Goal: Navigation & Orientation: Understand site structure

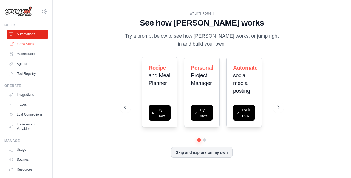
click at [31, 43] on link "Crew Studio" at bounding box center [27, 44] width 41 height 9
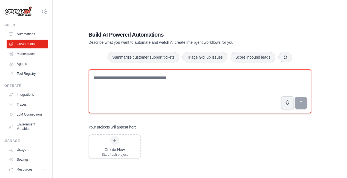
click at [130, 91] on textarea at bounding box center [200, 91] width 223 height 44
click at [123, 76] on textarea at bounding box center [200, 91] width 223 height 44
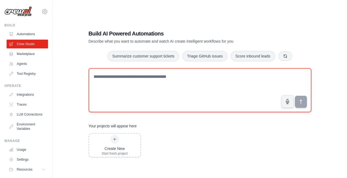
scroll to position [11, 0]
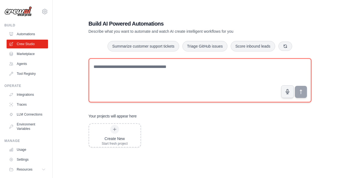
click at [137, 76] on textarea at bounding box center [200, 80] width 223 height 44
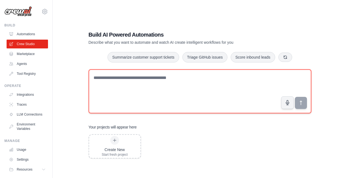
click at [131, 80] on textarea at bounding box center [200, 91] width 223 height 44
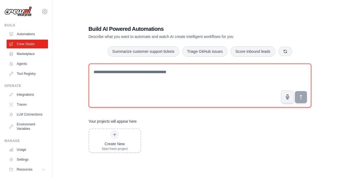
scroll to position [11, 0]
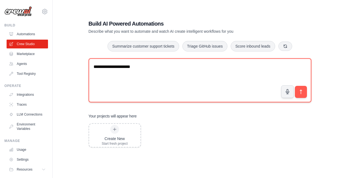
click at [171, 66] on textarea "**********" at bounding box center [200, 80] width 223 height 44
click at [201, 70] on textarea "**********" at bounding box center [200, 80] width 223 height 44
click at [237, 75] on textarea "**********" at bounding box center [200, 80] width 223 height 44
type textarea "**********"
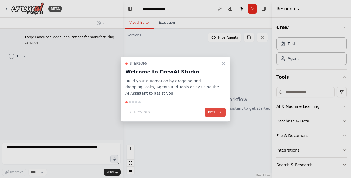
click at [210, 111] on button "Next" at bounding box center [215, 111] width 21 height 9
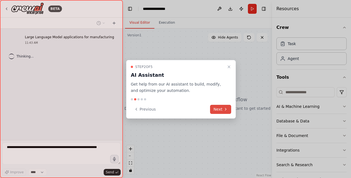
click at [216, 109] on button "Next" at bounding box center [220, 109] width 21 height 9
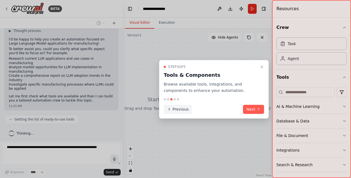
scroll to position [40, 0]
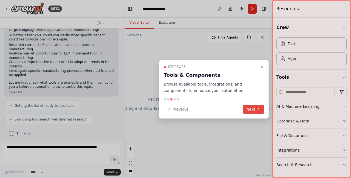
click at [251, 109] on button "Next" at bounding box center [253, 109] width 21 height 9
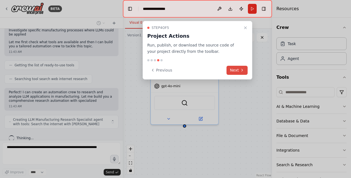
scroll to position [84, 0]
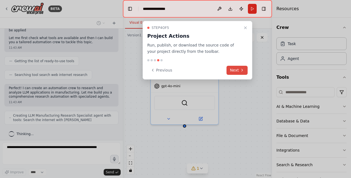
click at [232, 71] on button "Next" at bounding box center [237, 70] width 21 height 9
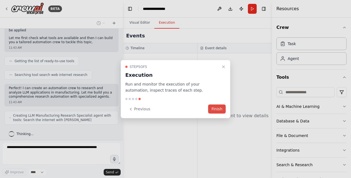
click at [213, 109] on button "Finish" at bounding box center [217, 108] width 18 height 9
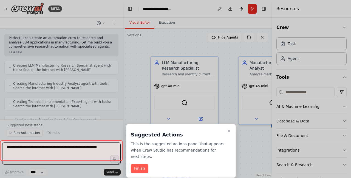
scroll to position [455, 0]
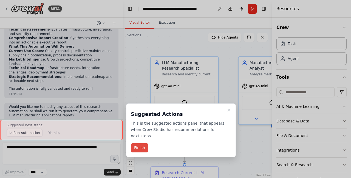
click at [142, 148] on button "Finish" at bounding box center [140, 147] width 18 height 9
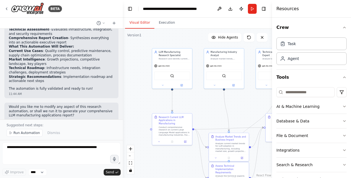
drag, startPoint x: 233, startPoint y: 157, endPoint x: 204, endPoint y: 113, distance: 53.1
click at [204, 113] on div ".deletable-edge-delete-btn { width: 20px; height: 20px; border: 0px solid #ffff…" at bounding box center [197, 103] width 149 height 149
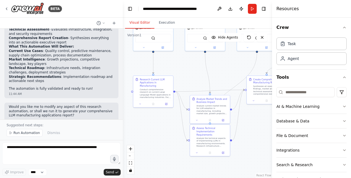
drag, startPoint x: 218, startPoint y: 116, endPoint x: 199, endPoint y: 78, distance: 41.8
click at [199, 78] on div ".deletable-edge-delete-btn { width: 20px; height: 20px; border: 0px solid #ffff…" at bounding box center [197, 103] width 149 height 149
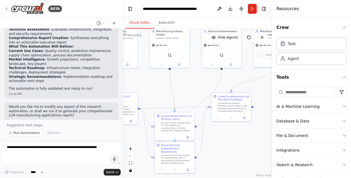
drag, startPoint x: 168, startPoint y: 134, endPoint x: 135, endPoint y: 145, distance: 34.4
click at [133, 151] on div ".deletable-edge-delete-btn { width: 20px; height: 20px; border: 0px solid #ffff…" at bounding box center [197, 103] width 149 height 149
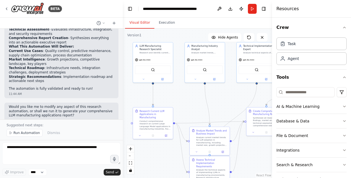
drag, startPoint x: 194, startPoint y: 101, endPoint x: 229, endPoint y: 116, distance: 38.0
click at [229, 116] on div ".deletable-edge-delete-btn { width: 20px; height: 20px; border: 0px solid #ffff…" at bounding box center [197, 103] width 149 height 149
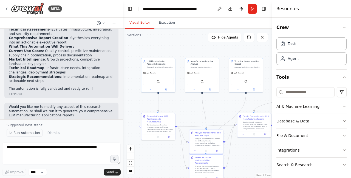
click at [28, 133] on span "Run Automation" at bounding box center [26, 132] width 27 height 4
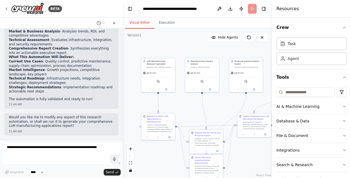
scroll to position [434, 0]
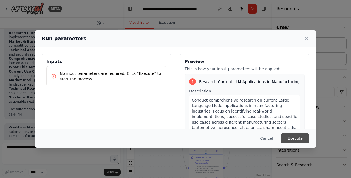
click at [294, 137] on button "Execute" at bounding box center [295, 138] width 29 height 10
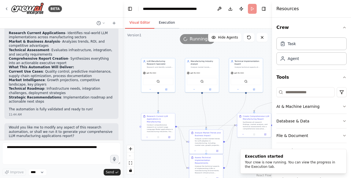
click at [163, 23] on button "Execution" at bounding box center [166, 23] width 25 height 12
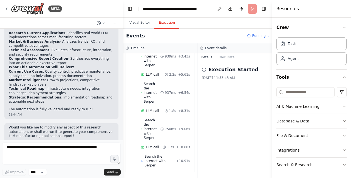
scroll to position [92, 0]
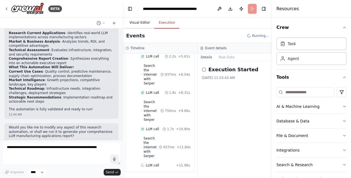
click at [139, 19] on button "Visual Editor" at bounding box center [139, 23] width 29 height 12
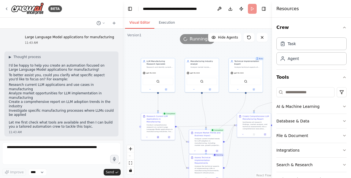
scroll to position [9, 0]
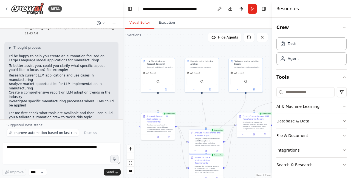
click at [16, 1] on div "BETA" at bounding box center [61, 9] width 123 height 18
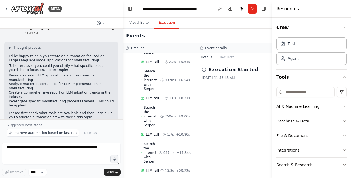
click at [171, 24] on button "Execution" at bounding box center [166, 23] width 25 height 12
click at [206, 57] on button "Details" at bounding box center [207, 57] width 18 height 8
click at [229, 57] on button "Raw Data" at bounding box center [227, 57] width 22 height 8
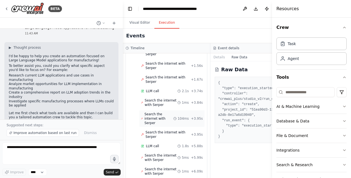
scroll to position [657, 0]
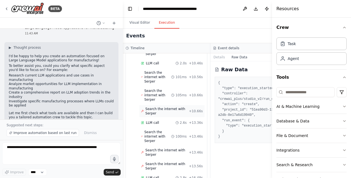
click at [173, 115] on span "Search the internet with Serper" at bounding box center [167, 110] width 44 height 9
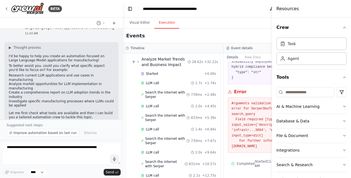
scroll to position [0, 0]
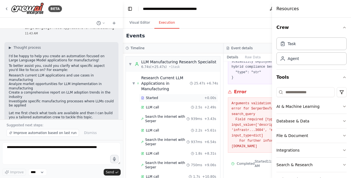
click at [165, 100] on div "Started" at bounding box center [171, 97] width 61 height 4
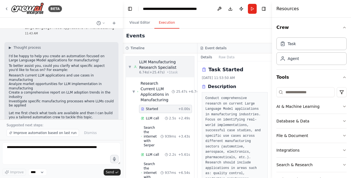
click at [170, 69] on div "LLM Manufacturing Research Specialist" at bounding box center [165, 64] width 52 height 11
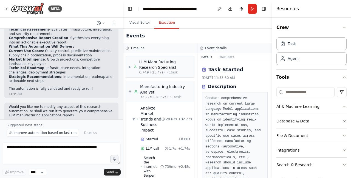
scroll to position [351, 0]
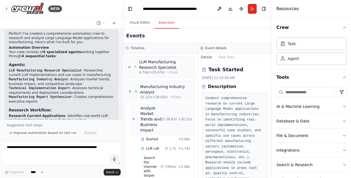
click at [147, 117] on div "Analyze Market Trends and Business Impact" at bounding box center [150, 118] width 21 height 27
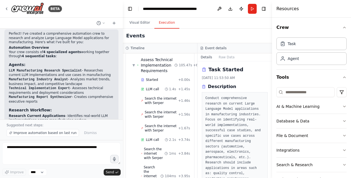
scroll to position [174, 0]
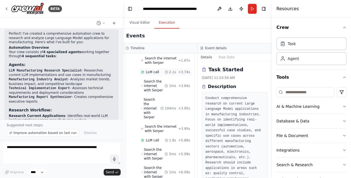
click at [157, 74] on span "LLM call" at bounding box center [152, 72] width 13 height 4
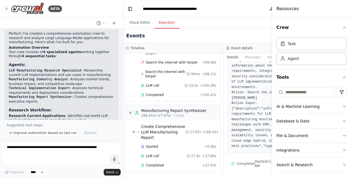
scroll to position [1557, 0]
click at [156, 164] on span "Completed" at bounding box center [155, 165] width 18 height 4
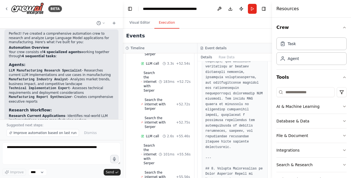
scroll to position [0, 0]
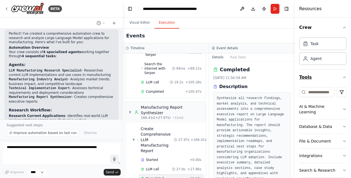
drag, startPoint x: 273, startPoint y: 81, endPoint x: 322, endPoint y: 83, distance: 49.7
click at [322, 83] on div "Resources Crew Task Agent Tools AI & Machine Learning Database & Data File & Do…" at bounding box center [323, 89] width 56 height 178
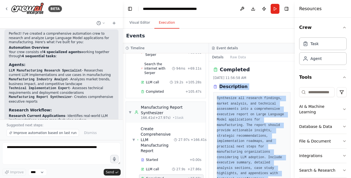
drag, startPoint x: 251, startPoint y: 162, endPoint x: 215, endPoint y: 88, distance: 82.0
click at [215, 88] on div "Completed 31/8/2025, 11:56:58 AM Description Synthesize all research findings, …" at bounding box center [252, 119] width 86 height 116
copy div "Description Synthesize all research findings, market analysis, and technical as…"
click at [272, 82] on div "Completed 31/8/2025, 11:56:58 AM Description Synthesize all research findings, …" at bounding box center [251, 131] width 77 height 130
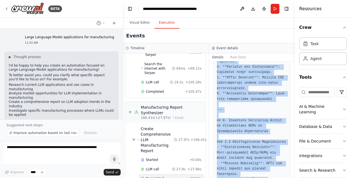
scroll to position [1152, 0]
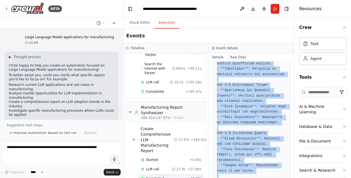
click at [236, 57] on button "Raw Data" at bounding box center [238, 57] width 22 height 8
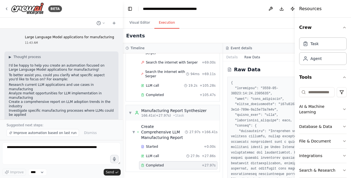
scroll to position [1208, 0]
click at [231, 57] on button "Details" at bounding box center [232, 57] width 18 height 8
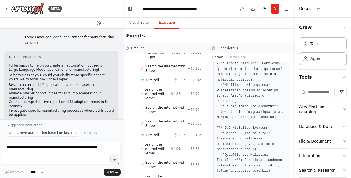
scroll to position [0, 0]
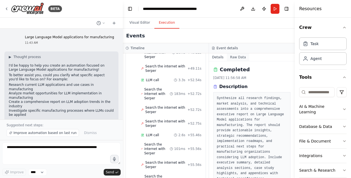
click at [242, 59] on button "Raw Data" at bounding box center [238, 57] width 22 height 8
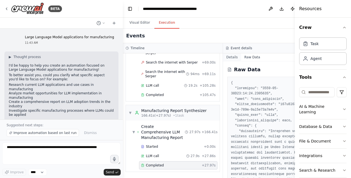
click at [229, 56] on button "Details" at bounding box center [232, 57] width 18 height 8
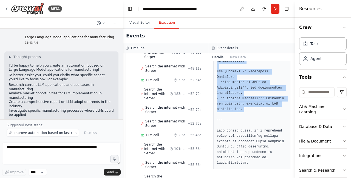
scroll to position [1660, 0]
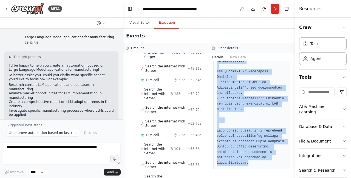
drag, startPoint x: 220, startPoint y: 86, endPoint x: 265, endPoint y: 192, distance: 114.8
click at [265, 177] on html "BETA Large Language Model applications for manufacturing 11:43 AM ▶ Thought pro…" at bounding box center [175, 89] width 351 height 178
copy div "Description Synthesize all research findings, market analysis, and technical as…"
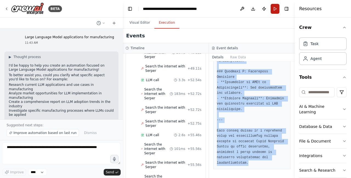
click at [277, 9] on button "Run" at bounding box center [275, 9] width 9 height 10
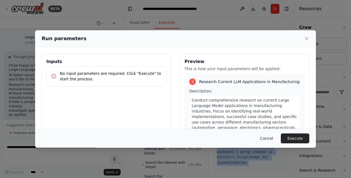
click at [268, 137] on button "Cancel" at bounding box center [267, 138] width 22 height 10
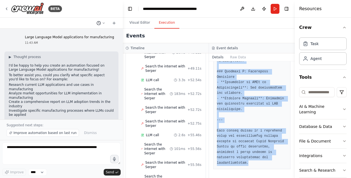
click at [103, 22] on icon at bounding box center [103, 22] width 3 height 3
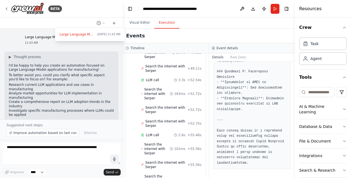
click at [234, 24] on div "Visual Editor Execution" at bounding box center [209, 23] width 172 height 11
click at [288, 10] on button "Toggle Right Sidebar" at bounding box center [287, 9] width 8 height 8
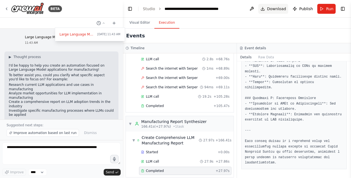
click at [264, 9] on button "Download" at bounding box center [273, 9] width 30 height 10
click at [278, 9] on span "Download" at bounding box center [276, 8] width 19 height 5
click at [253, 10] on button at bounding box center [251, 9] width 9 height 10
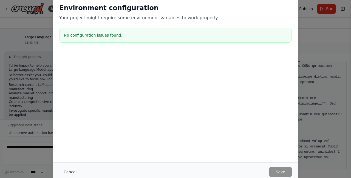
click at [71, 172] on button "Cancel" at bounding box center [70, 172] width 22 height 10
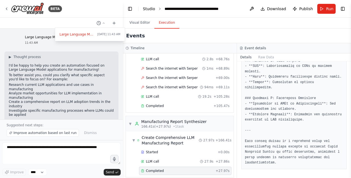
click at [146, 10] on link "Studio" at bounding box center [149, 9] width 12 height 4
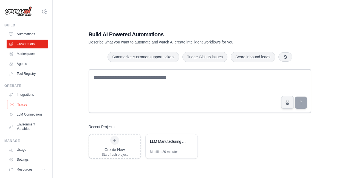
scroll to position [19, 0]
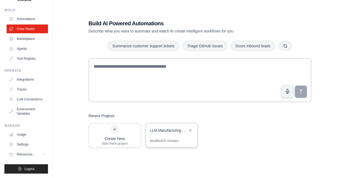
click at [170, 134] on div "LLM Manufacturing Applications Research" at bounding box center [172, 130] width 52 height 15
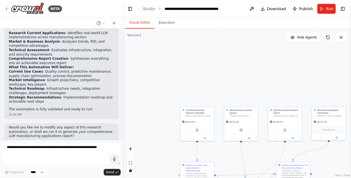
scroll to position [434, 0]
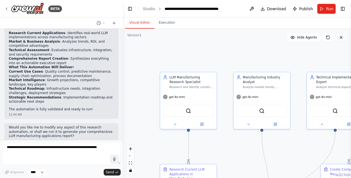
click at [342, 39] on icon at bounding box center [341, 37] width 4 height 4
click at [341, 38] on icon at bounding box center [341, 37] width 4 height 4
click at [247, 47] on div ".deletable-edge-delete-btn { width: 20px; height: 20px; border: 0px solid #ffff…" at bounding box center [237, 103] width 228 height 149
click at [151, 8] on link "Studio" at bounding box center [149, 9] width 12 height 4
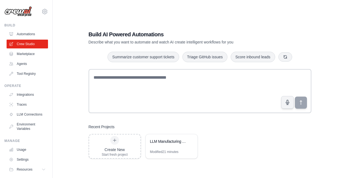
scroll to position [1, 0]
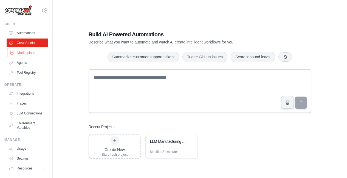
click at [28, 52] on link "Marketplace" at bounding box center [27, 52] width 41 height 9
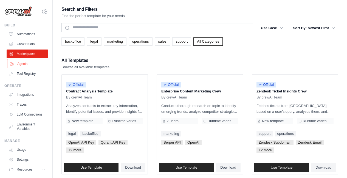
click at [21, 63] on link "Agents" at bounding box center [27, 63] width 41 height 9
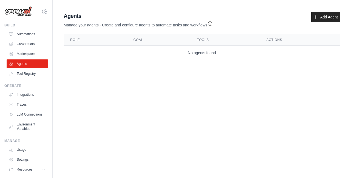
click at [98, 64] on main "Agent Usage Guide To use an agent in your CrewAI project, you can initialize it…" at bounding box center [202, 37] width 299 height 74
click at [210, 75] on body "[EMAIL_ADDRESS][DOMAIN_NAME] Settings Build Automations Crew Studio" at bounding box center [175, 89] width 351 height 178
click at [329, 18] on link "Add Agent" at bounding box center [325, 17] width 29 height 10
click at [25, 72] on link "Tool Registry" at bounding box center [27, 73] width 41 height 9
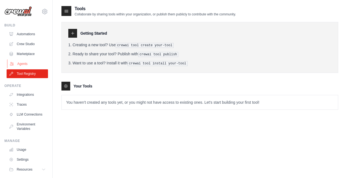
click at [25, 63] on link "Agents" at bounding box center [27, 63] width 41 height 9
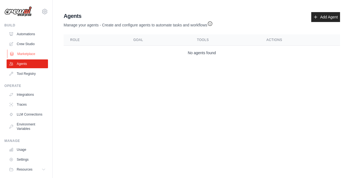
click at [22, 54] on link "Marketplace" at bounding box center [27, 53] width 41 height 9
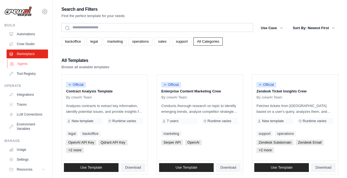
click at [25, 66] on link "Agents" at bounding box center [27, 63] width 41 height 9
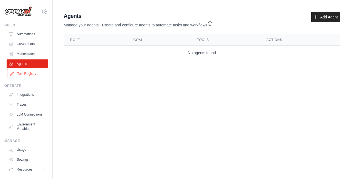
click at [29, 74] on link "Tool Registry" at bounding box center [27, 73] width 41 height 9
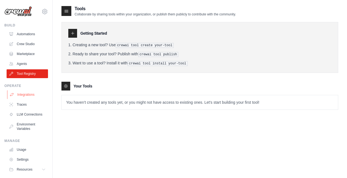
click at [25, 93] on link "Integrations" at bounding box center [27, 94] width 41 height 9
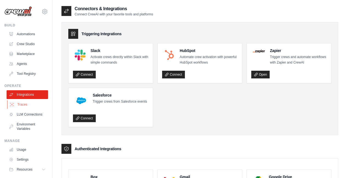
click at [27, 105] on link "Traces" at bounding box center [27, 104] width 41 height 9
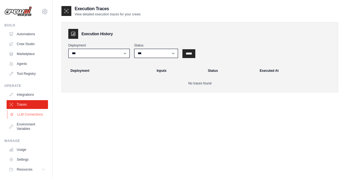
click at [22, 117] on link "LLM Connections" at bounding box center [27, 114] width 41 height 9
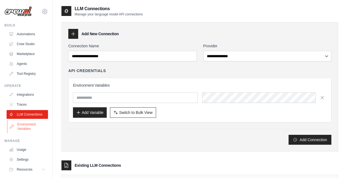
click at [23, 128] on link "Environment Variables" at bounding box center [27, 126] width 41 height 13
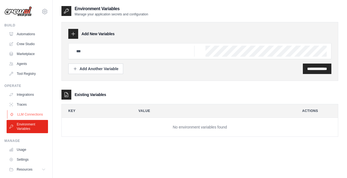
click at [26, 116] on link "LLM Connections" at bounding box center [27, 114] width 41 height 9
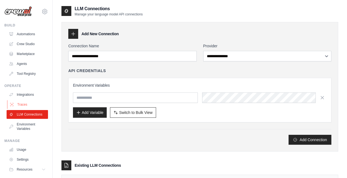
click at [26, 105] on link "Traces" at bounding box center [27, 104] width 41 height 9
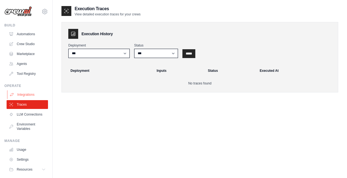
click at [27, 95] on link "Integrations" at bounding box center [27, 94] width 41 height 9
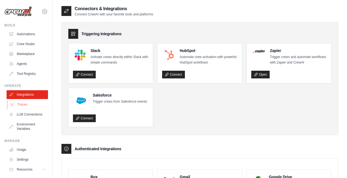
click at [24, 105] on link "Traces" at bounding box center [27, 104] width 41 height 9
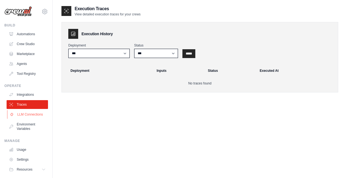
click at [22, 116] on link "LLM Connections" at bounding box center [27, 114] width 41 height 9
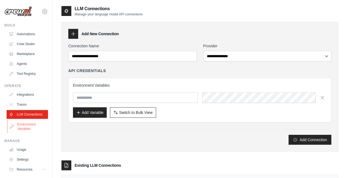
click at [27, 130] on link "Environment Variables" at bounding box center [27, 126] width 41 height 13
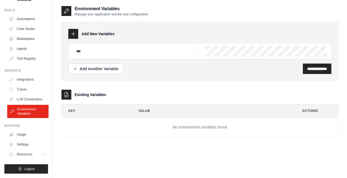
scroll to position [11, 0]
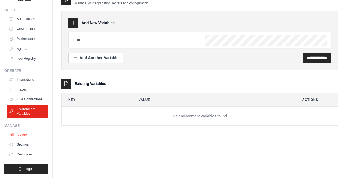
click at [21, 135] on link "Usage" at bounding box center [27, 134] width 41 height 9
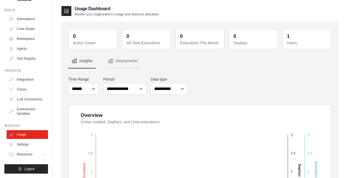
scroll to position [56, 0]
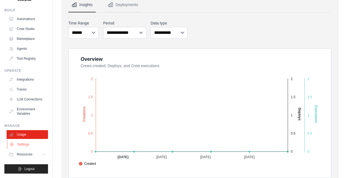
click at [24, 145] on link "Settings" at bounding box center [27, 144] width 41 height 9
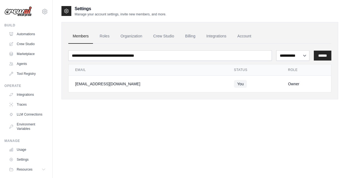
scroll to position [19, 0]
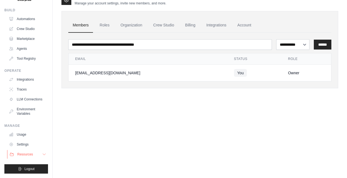
click at [28, 154] on span "Resources" at bounding box center [25, 154] width 16 height 4
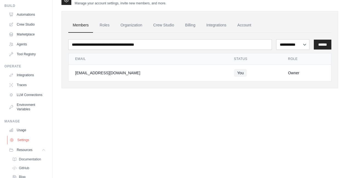
click at [24, 144] on link "Settings" at bounding box center [27, 139] width 41 height 9
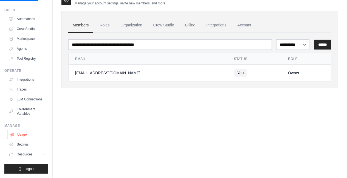
click at [25, 134] on link "Usage" at bounding box center [27, 134] width 41 height 9
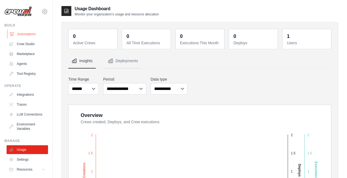
click at [28, 34] on link "Automations" at bounding box center [27, 34] width 41 height 9
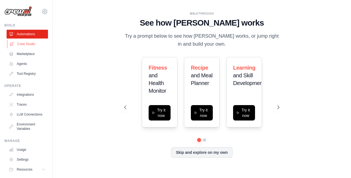
click at [30, 45] on link "Crew Studio" at bounding box center [27, 44] width 41 height 9
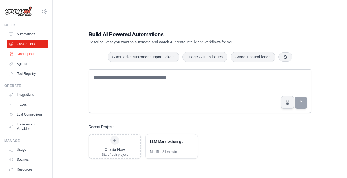
click at [28, 53] on link "Marketplace" at bounding box center [27, 53] width 41 height 9
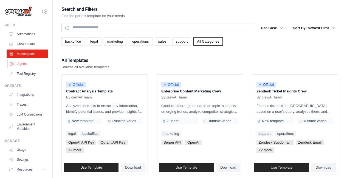
click at [24, 63] on link "Agents" at bounding box center [27, 63] width 41 height 9
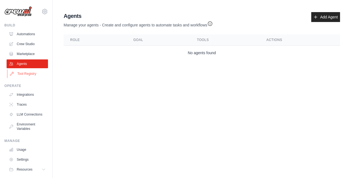
click at [27, 73] on link "Tool Registry" at bounding box center [27, 73] width 41 height 9
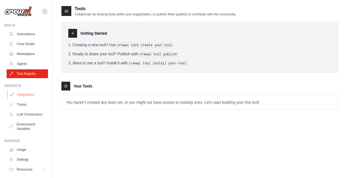
click at [28, 94] on link "Integrations" at bounding box center [27, 94] width 41 height 9
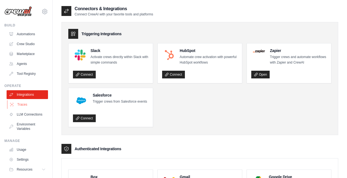
click at [23, 105] on link "Traces" at bounding box center [27, 104] width 41 height 9
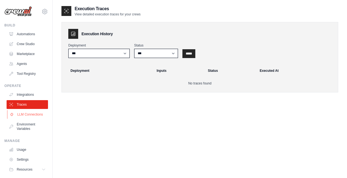
click at [22, 116] on link "LLM Connections" at bounding box center [27, 114] width 41 height 9
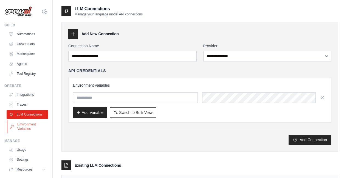
click at [25, 131] on link "Environment Variables" at bounding box center [27, 126] width 41 height 13
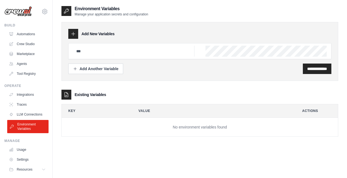
scroll to position [19, 0]
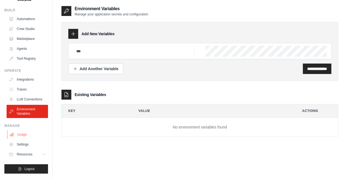
click at [22, 134] on link "Usage" at bounding box center [27, 134] width 41 height 9
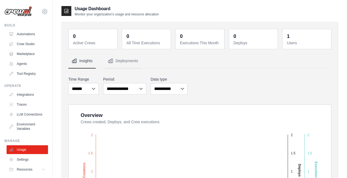
scroll to position [212, 0]
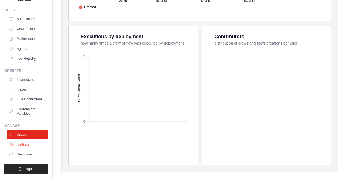
click at [24, 145] on link "Settings" at bounding box center [27, 144] width 41 height 9
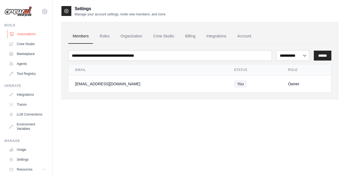
click at [31, 35] on link "Automations" at bounding box center [27, 34] width 41 height 9
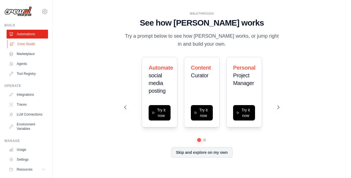
click at [31, 42] on link "Crew Studio" at bounding box center [27, 44] width 41 height 9
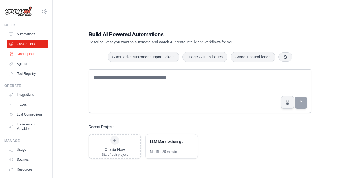
click at [30, 51] on link "Marketplace" at bounding box center [27, 53] width 41 height 9
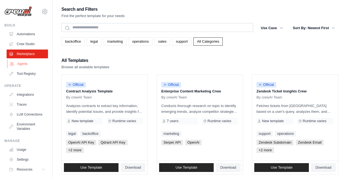
click at [27, 63] on link "Agents" at bounding box center [27, 63] width 41 height 9
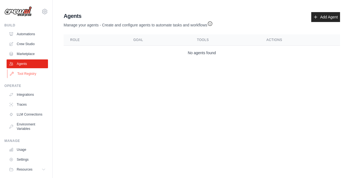
click at [29, 75] on link "Tool Registry" at bounding box center [27, 73] width 41 height 9
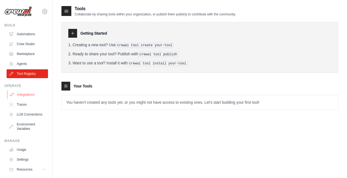
click at [26, 95] on link "Integrations" at bounding box center [27, 94] width 41 height 9
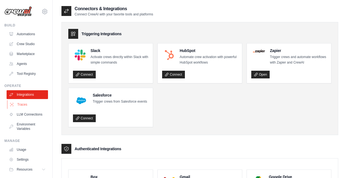
click at [22, 106] on link "Traces" at bounding box center [27, 104] width 41 height 9
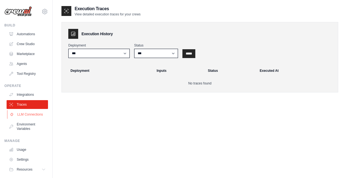
click at [23, 117] on link "LLM Connections" at bounding box center [27, 114] width 41 height 9
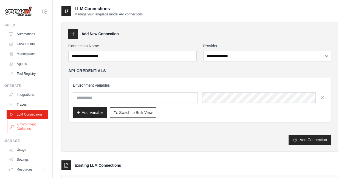
click at [22, 133] on link "Environment Variables" at bounding box center [27, 126] width 41 height 13
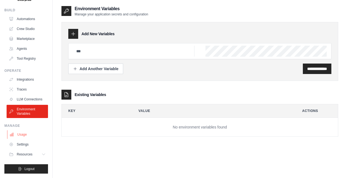
scroll to position [11, 0]
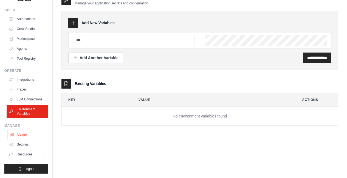
click at [25, 133] on link "Usage" at bounding box center [27, 134] width 41 height 9
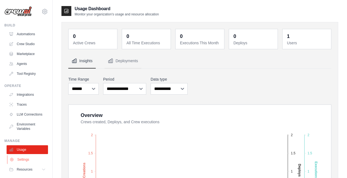
click at [25, 164] on link "Settings" at bounding box center [27, 159] width 41 height 9
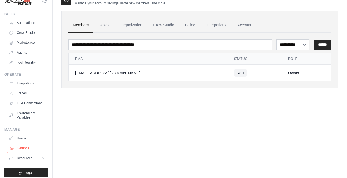
scroll to position [19, 0]
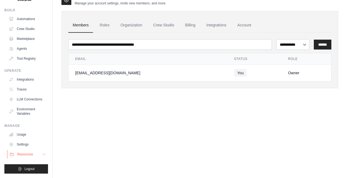
click at [29, 154] on span "Resources" at bounding box center [25, 154] width 16 height 4
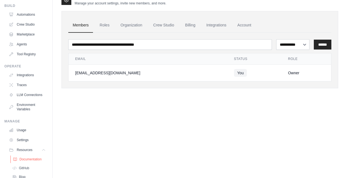
click at [32, 161] on span "Documentation" at bounding box center [30, 159] width 22 height 4
